Goal: Transaction & Acquisition: Purchase product/service

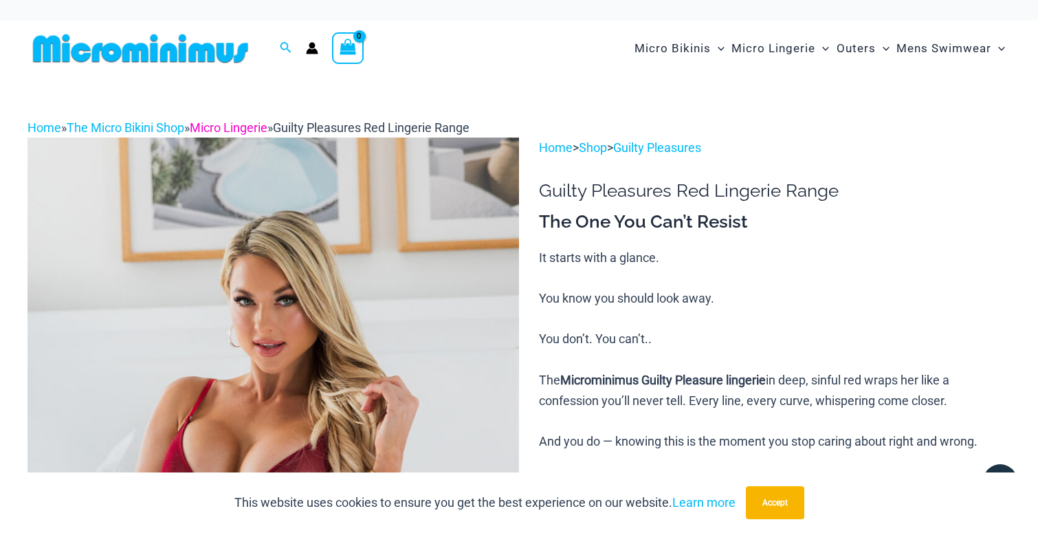
click at [267, 126] on link "Micro Lingerie" at bounding box center [229, 127] width 78 height 14
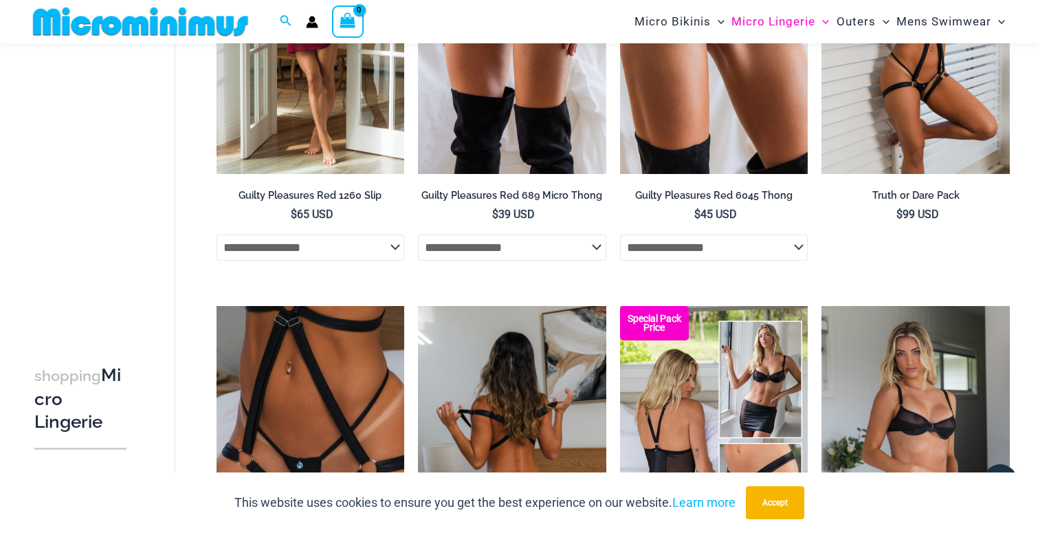
scroll to position [745, 0]
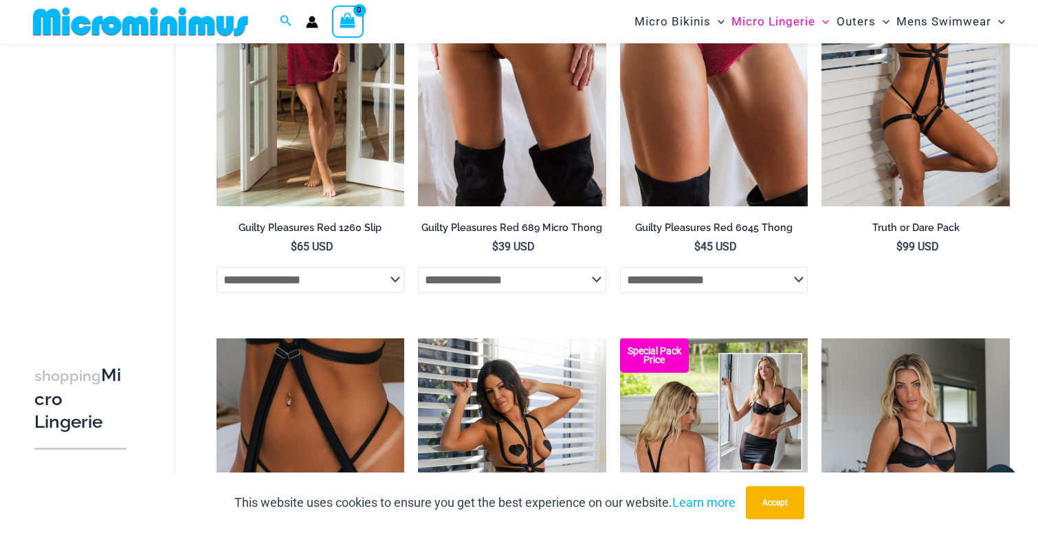
click at [594, 290] on select "**********" at bounding box center [512, 280] width 188 height 26
click at [599, 291] on select "**********" at bounding box center [512, 280] width 188 height 26
click at [530, 148] on img at bounding box center [512, 65] width 188 height 282
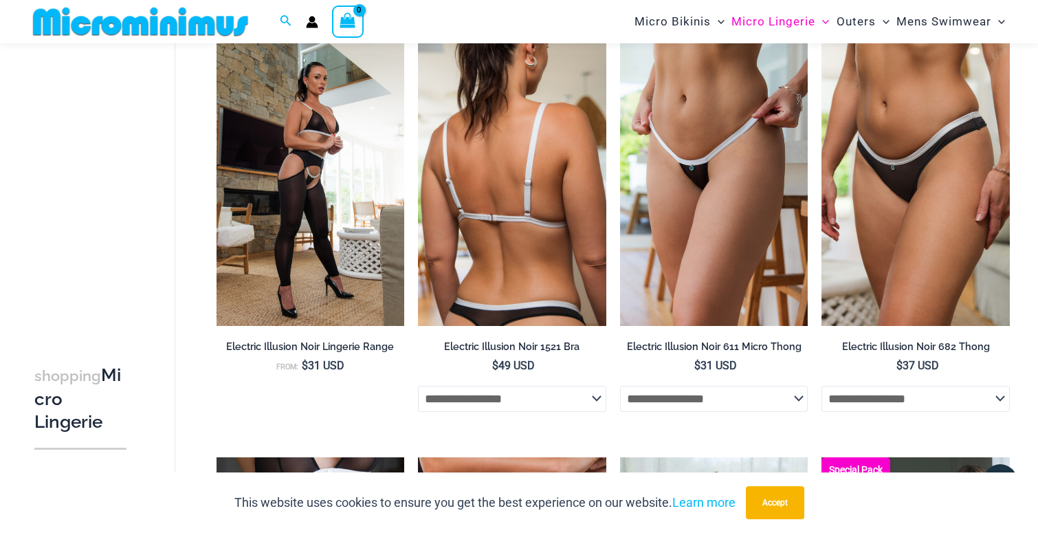
scroll to position [2322, 0]
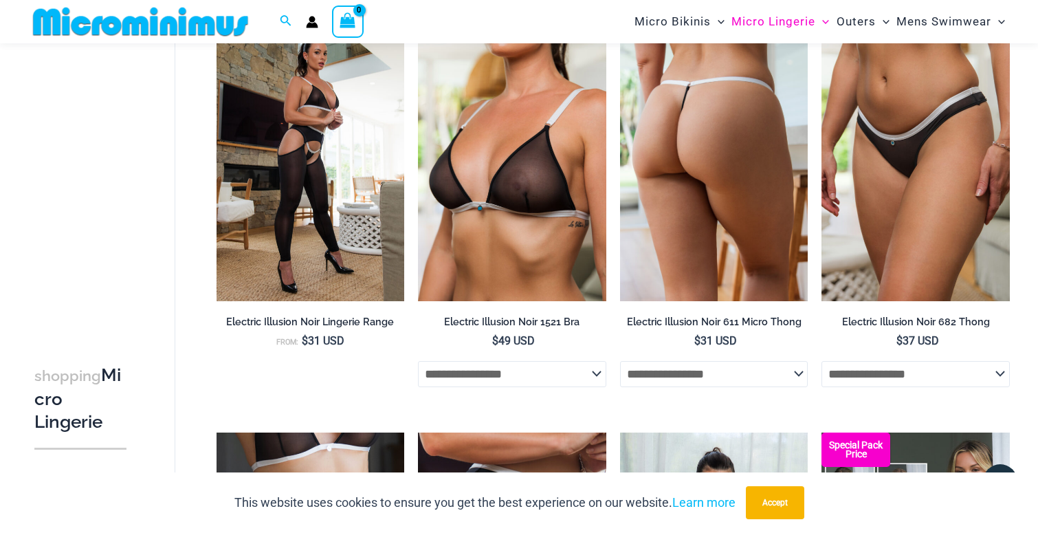
click at [706, 199] on img at bounding box center [714, 160] width 188 height 282
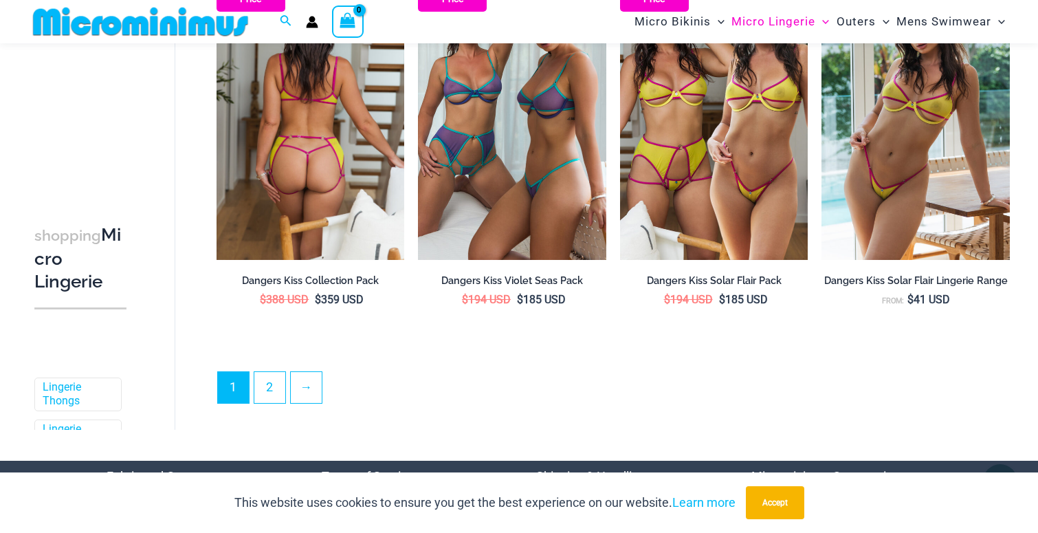
scroll to position [3199, 0]
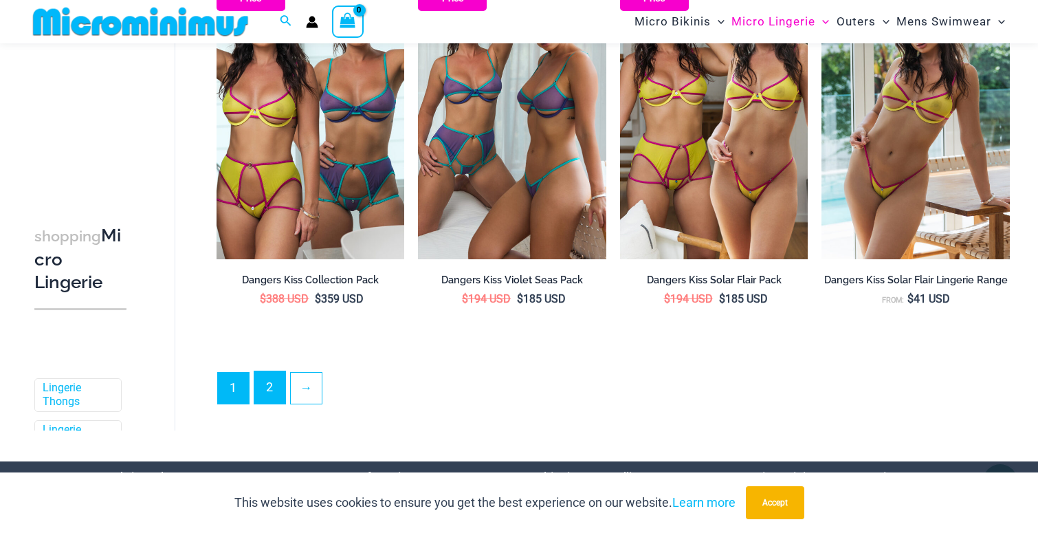
click at [268, 403] on link "2" at bounding box center [269, 387] width 31 height 32
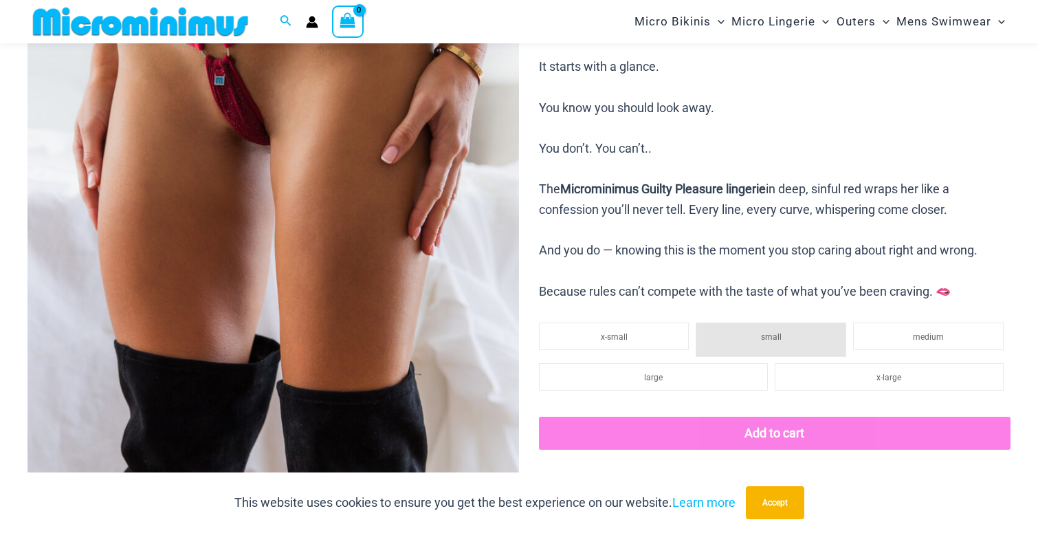
scroll to position [333, 0]
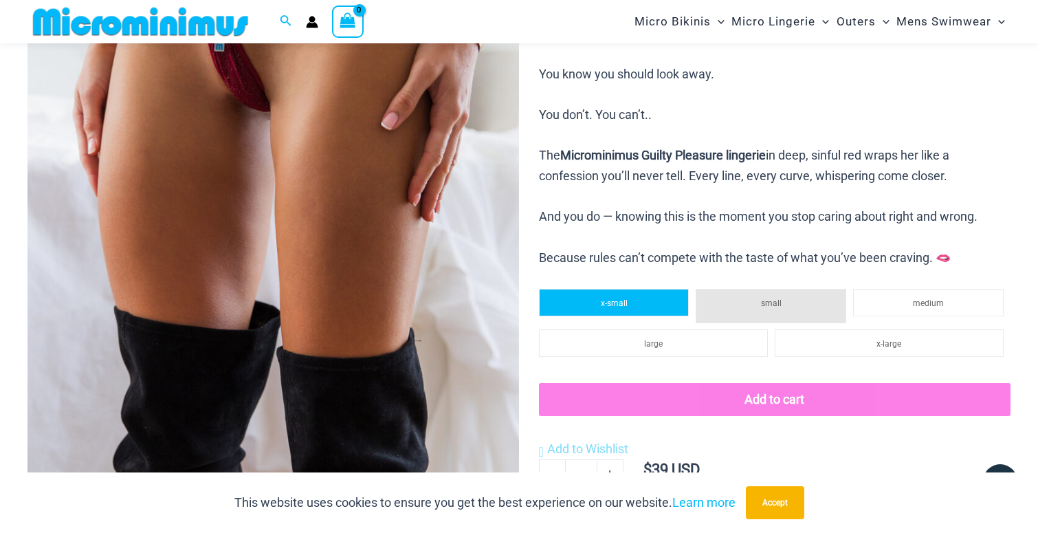
click at [618, 308] on span "x-small" at bounding box center [614, 303] width 27 height 10
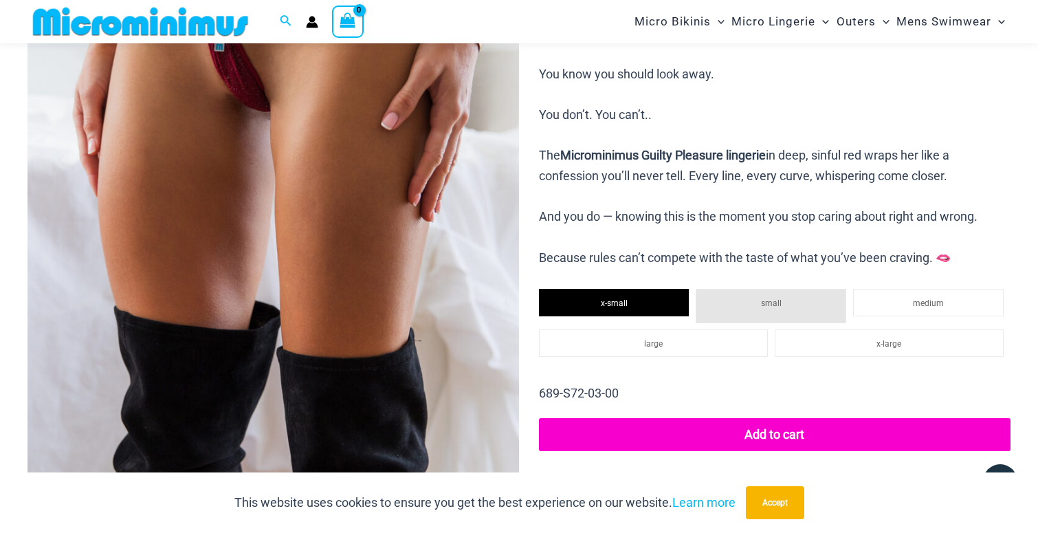
click at [757, 323] on li "small" at bounding box center [770, 306] width 150 height 34
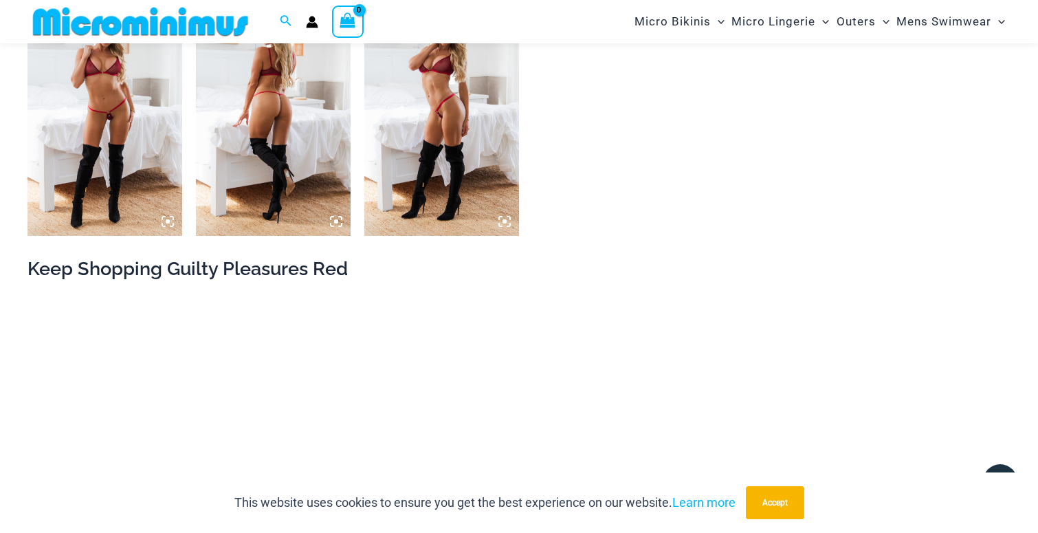
scroll to position [1638, 0]
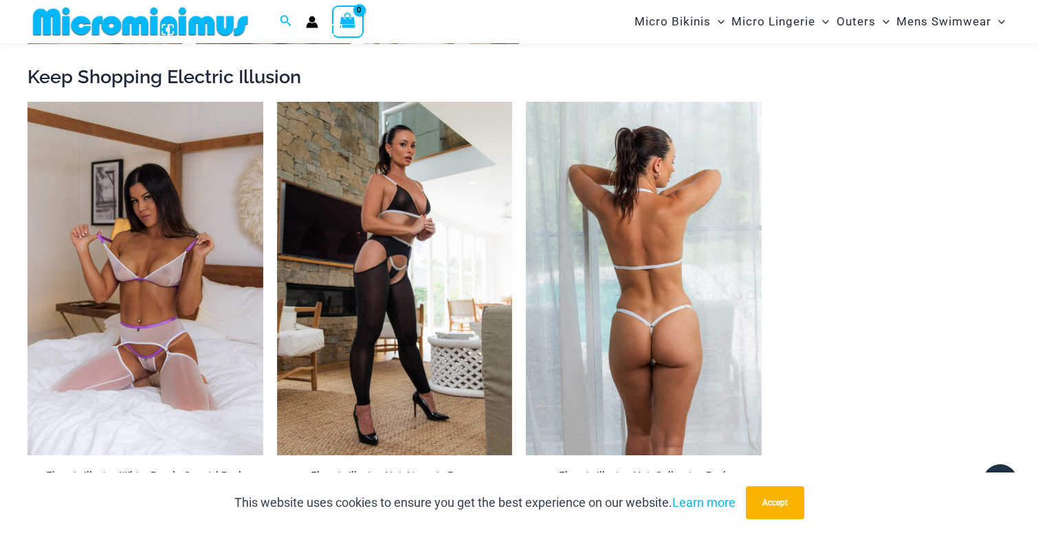
scroll to position [1574, 0]
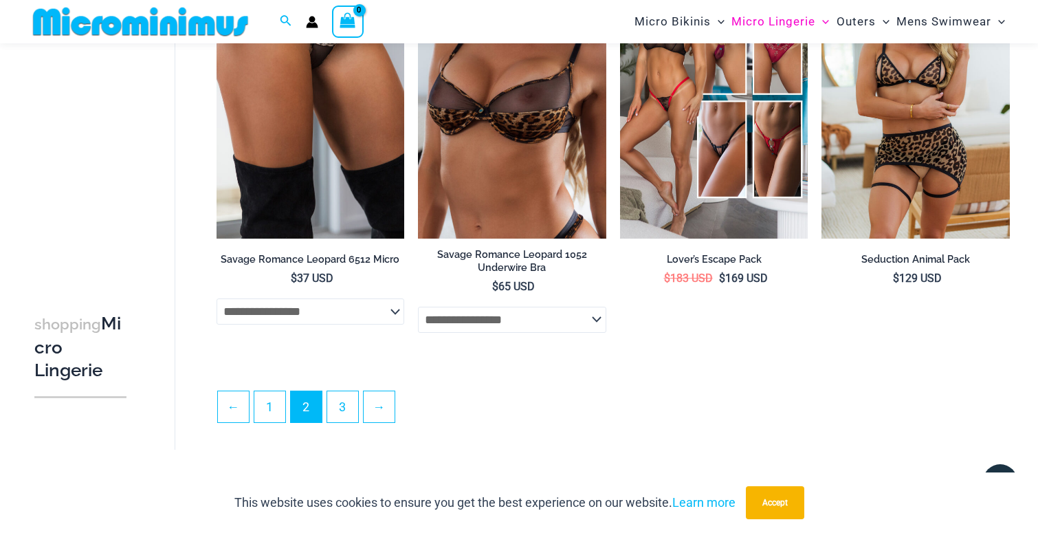
scroll to position [3287, 0]
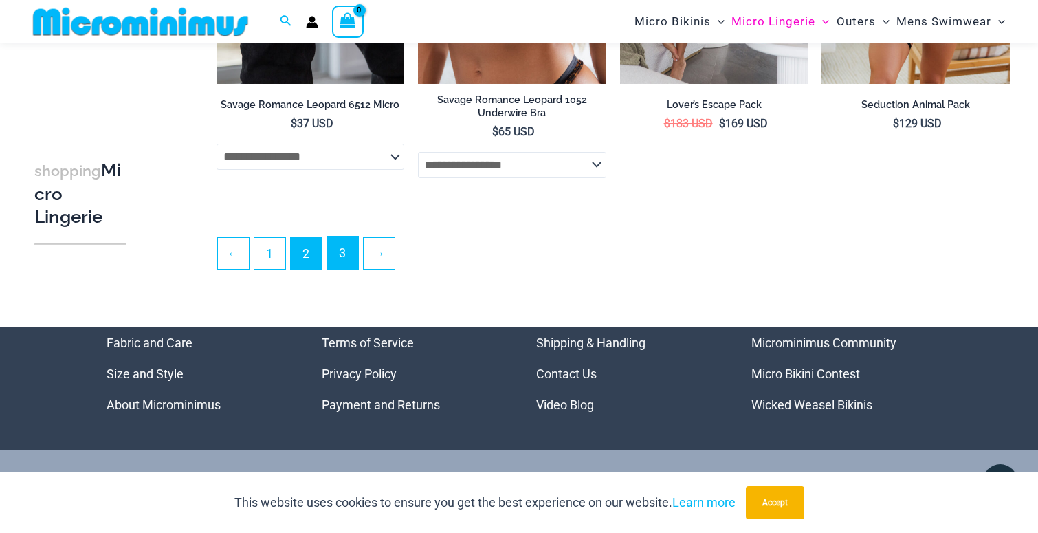
click at [346, 269] on link "3" at bounding box center [342, 252] width 31 height 32
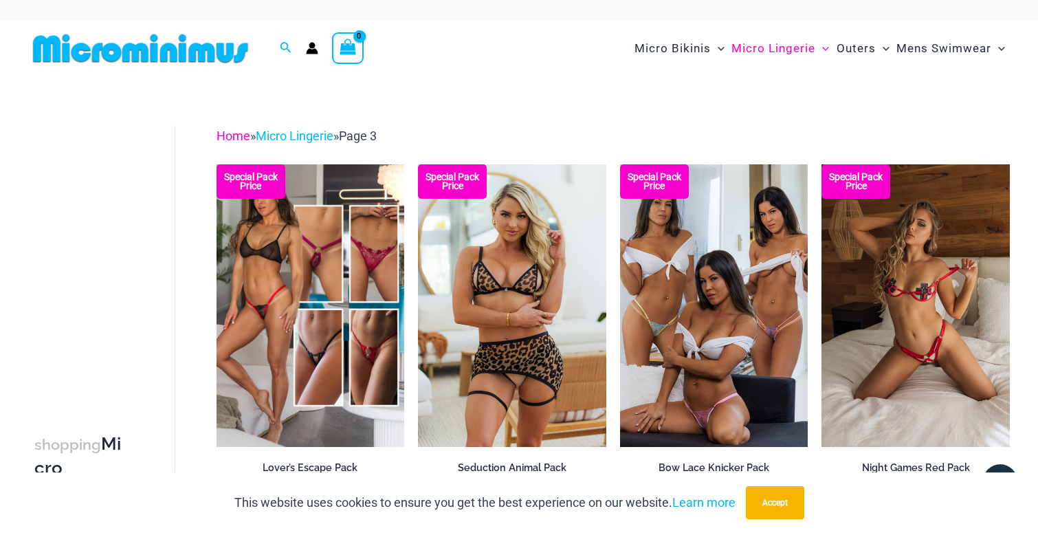
click at [239, 140] on link "Home" at bounding box center [233, 136] width 34 height 14
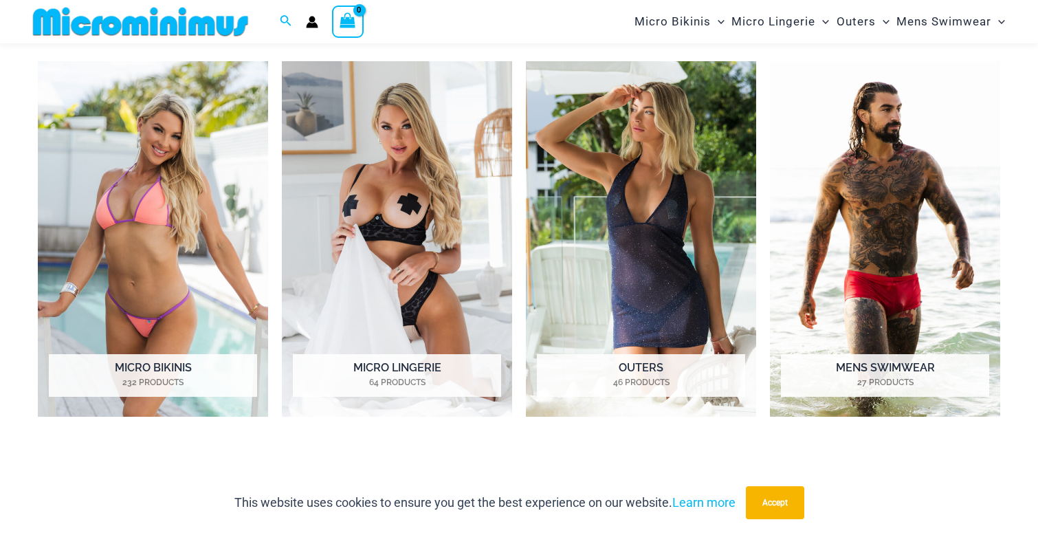
scroll to position [1019, 0]
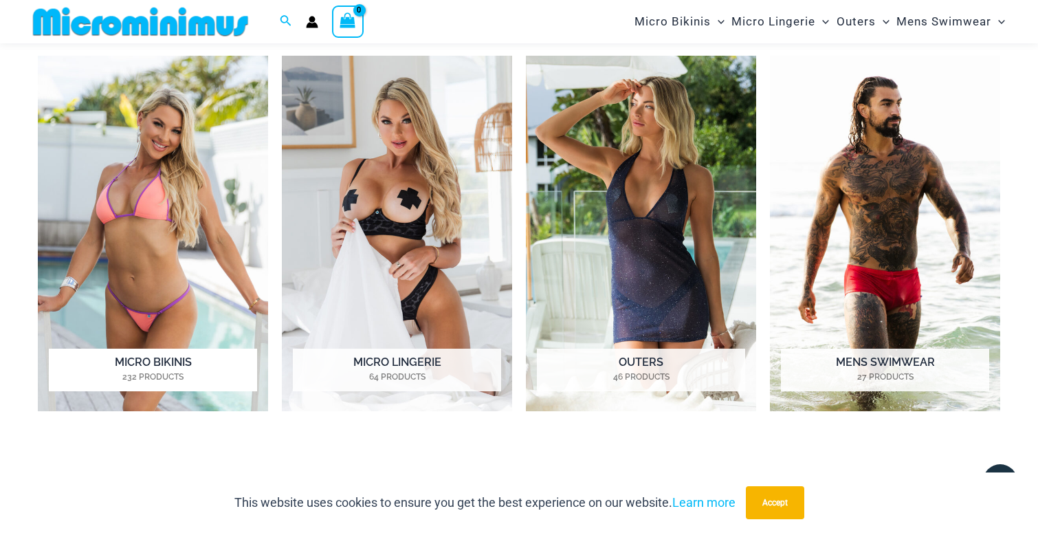
click at [160, 373] on h2 "Micro Bikinis 232 Products" at bounding box center [153, 369] width 208 height 43
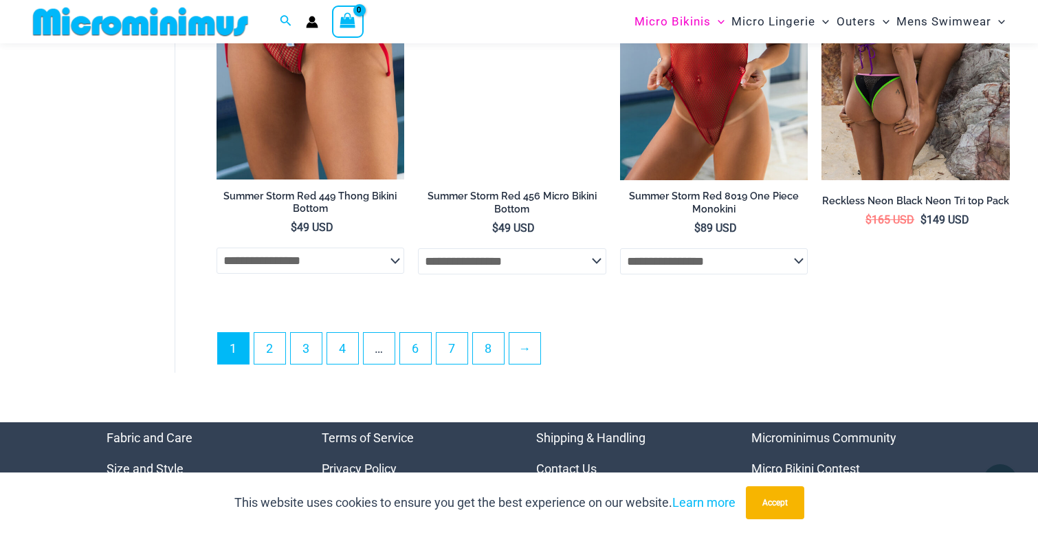
scroll to position [3454, 0]
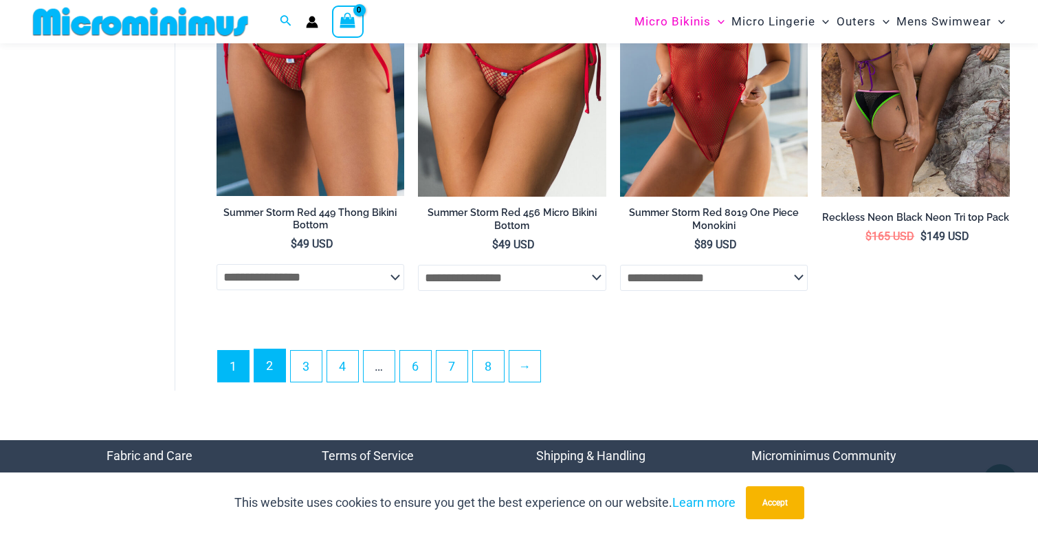
click at [271, 381] on link "2" at bounding box center [269, 365] width 31 height 32
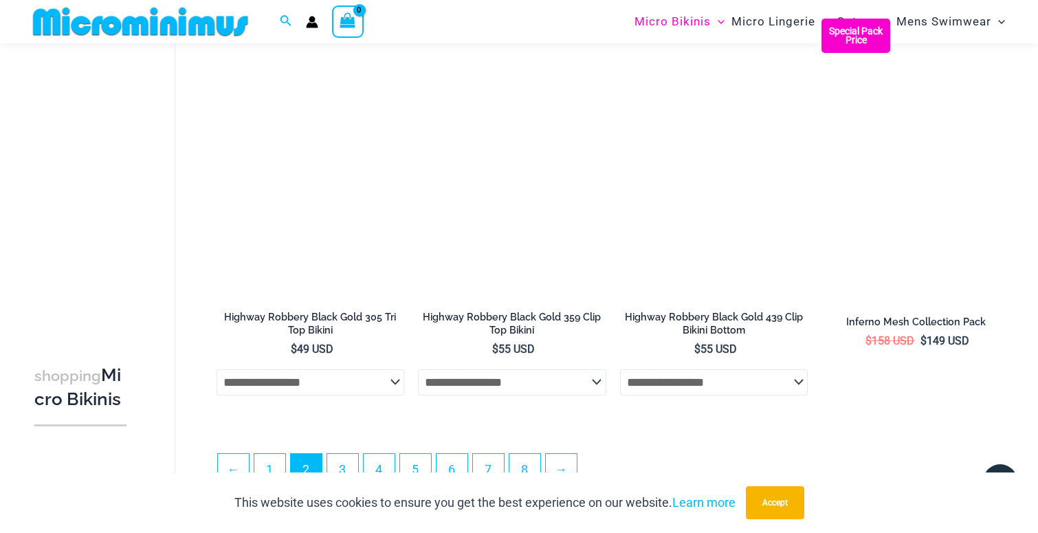
scroll to position [3219, 0]
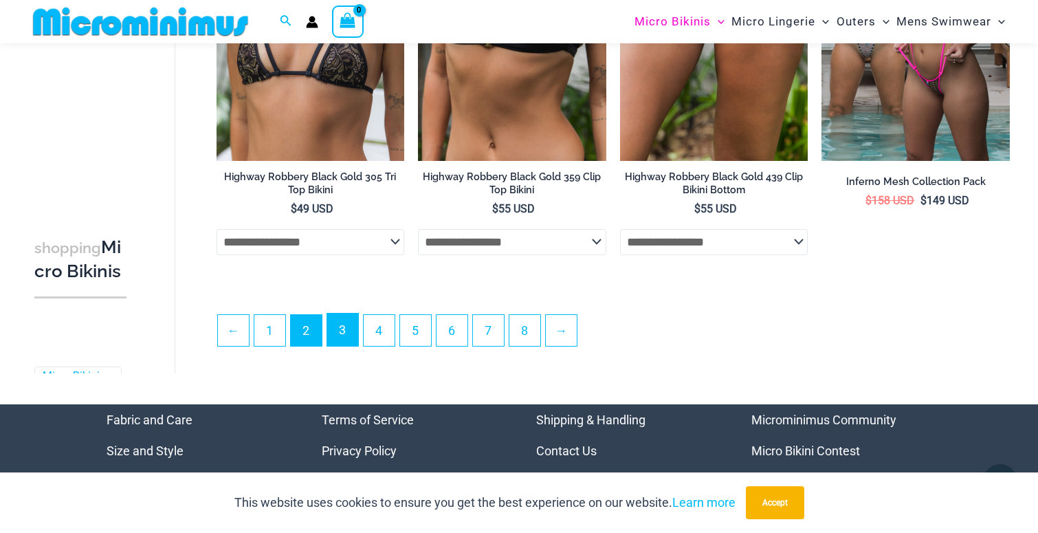
click at [342, 346] on link "3" at bounding box center [342, 329] width 31 height 32
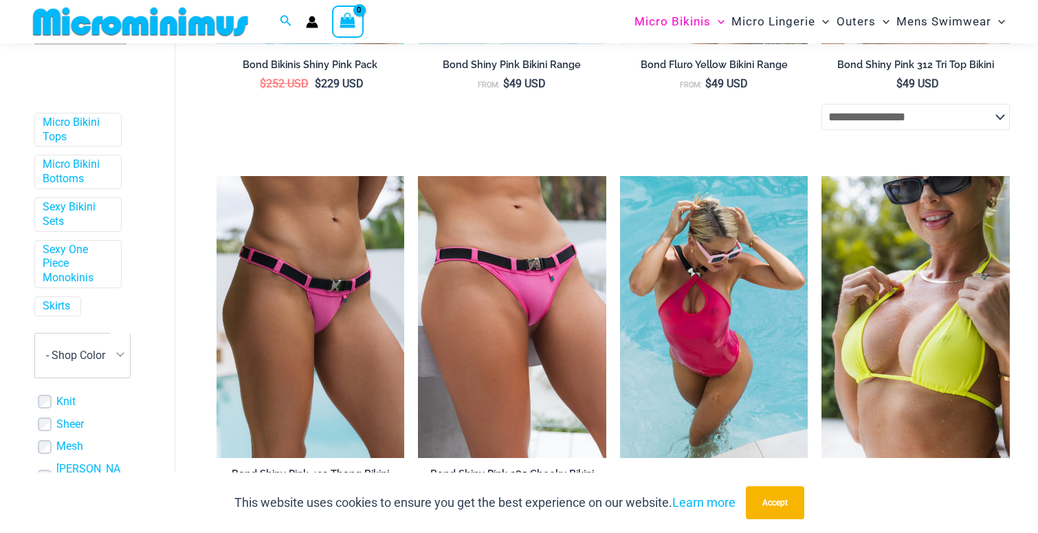
scroll to position [412, 0]
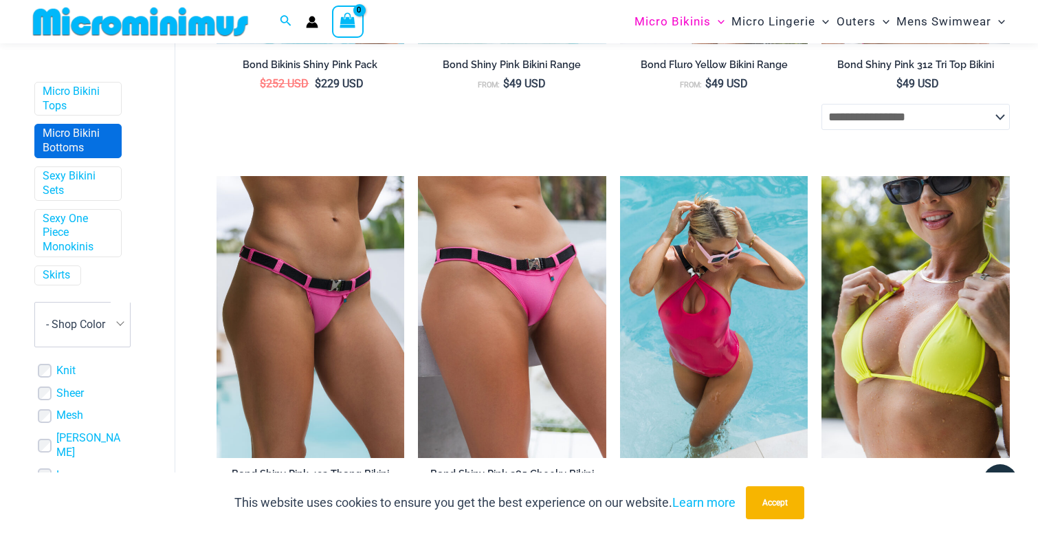
click at [67, 156] on link "Micro Bikini Bottoms" at bounding box center [77, 141] width 68 height 29
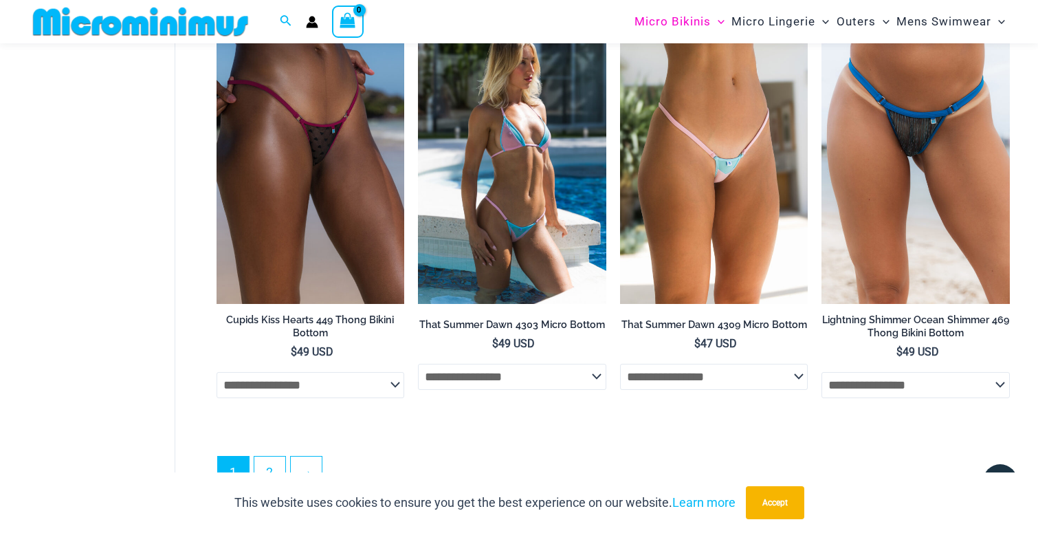
scroll to position [3776, 0]
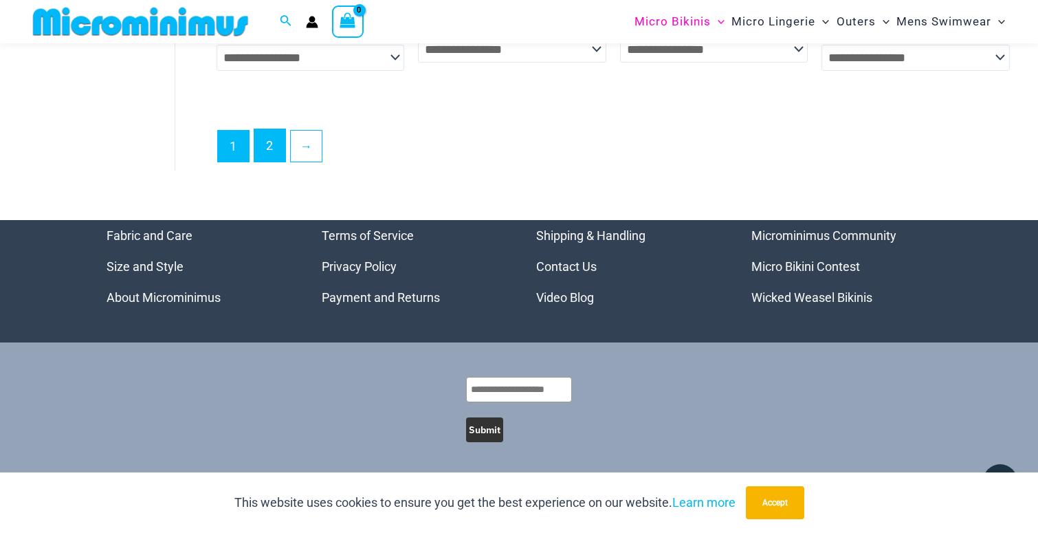
click at [269, 161] on link "2" at bounding box center [269, 145] width 31 height 32
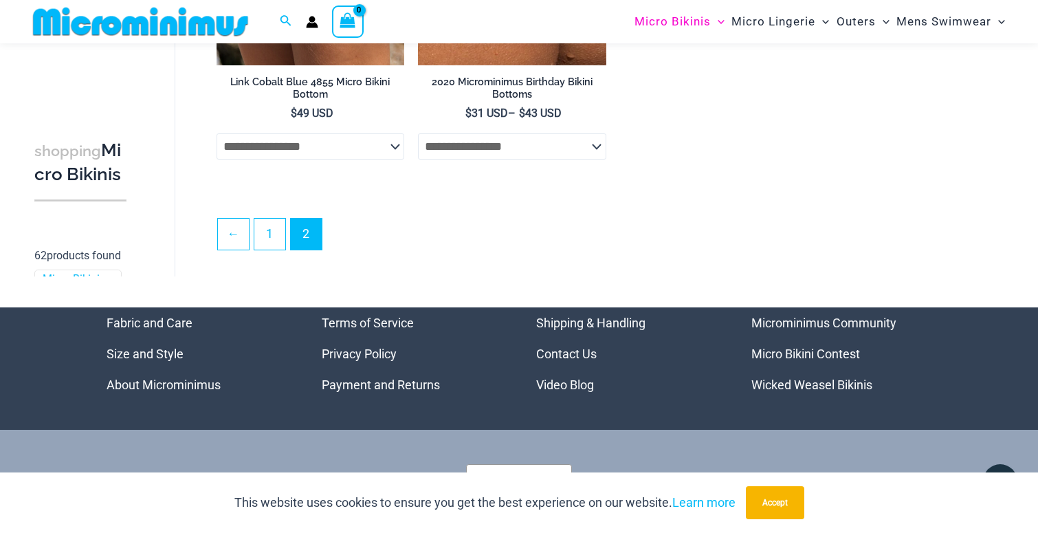
scroll to position [3356, 0]
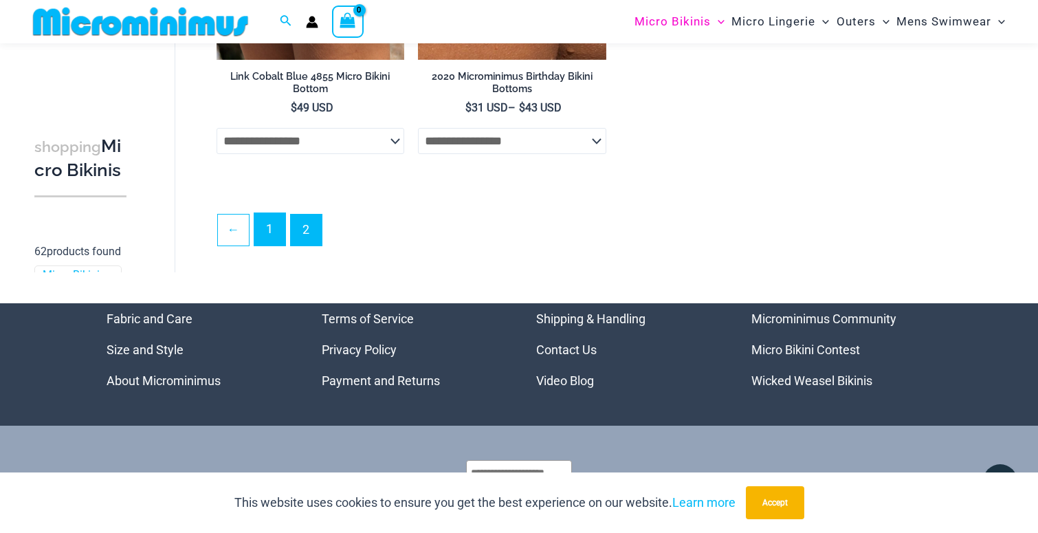
click at [271, 245] on link "1" at bounding box center [269, 229] width 31 height 32
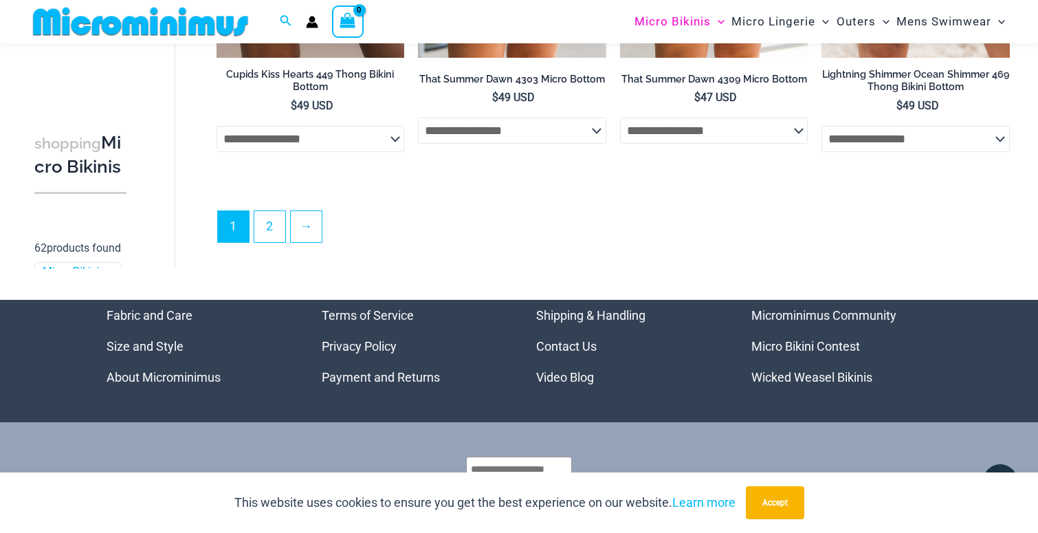
scroll to position [3478, 0]
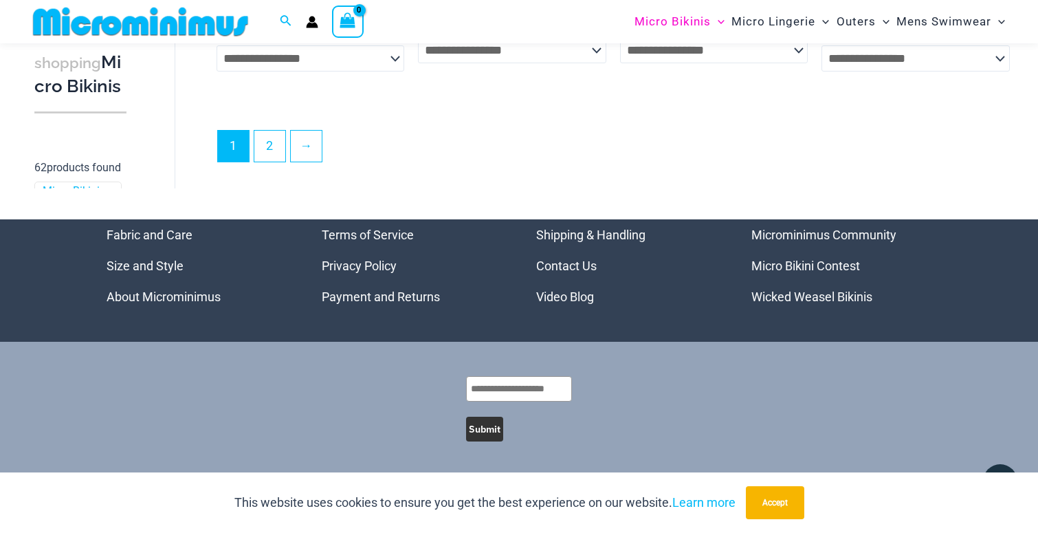
click at [808, 298] on link "Wicked Weasel Bikinis" at bounding box center [811, 296] width 121 height 14
